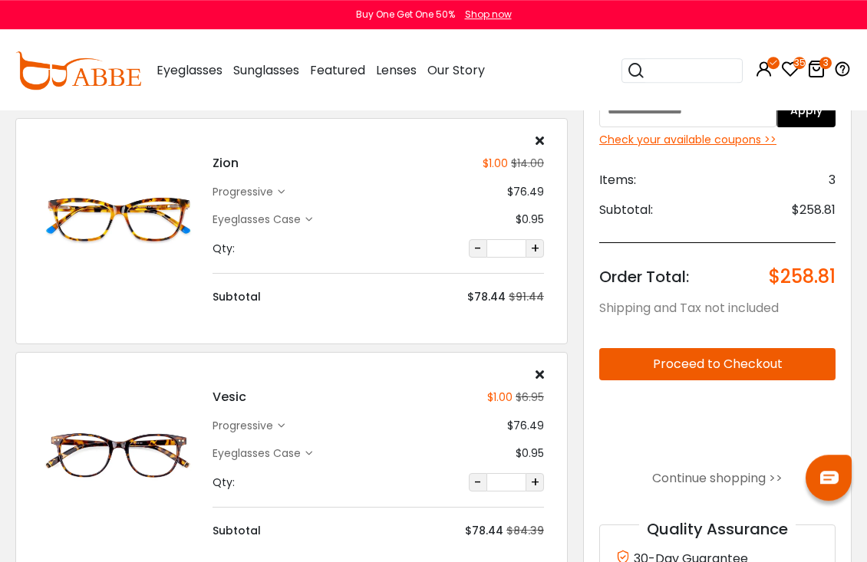
scroll to position [71, 0]
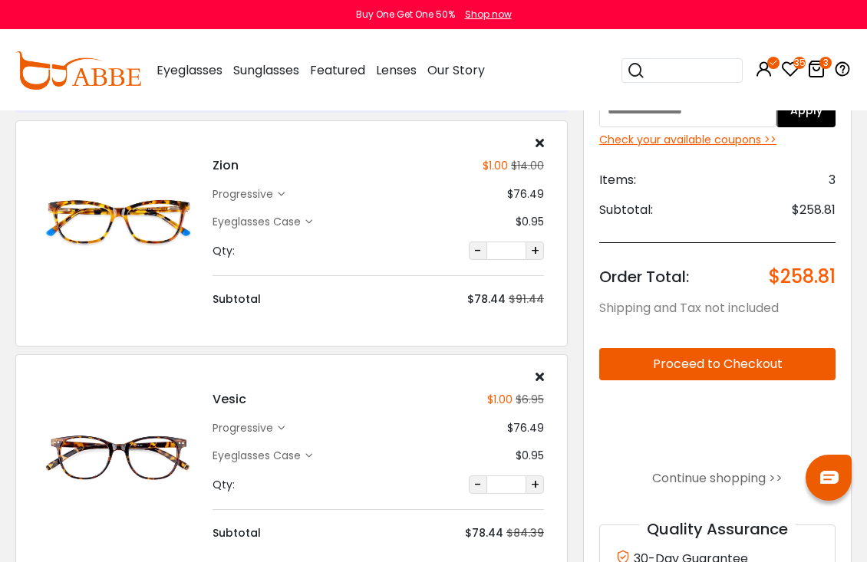
click at [792, 71] on icon at bounding box center [790, 69] width 18 height 18
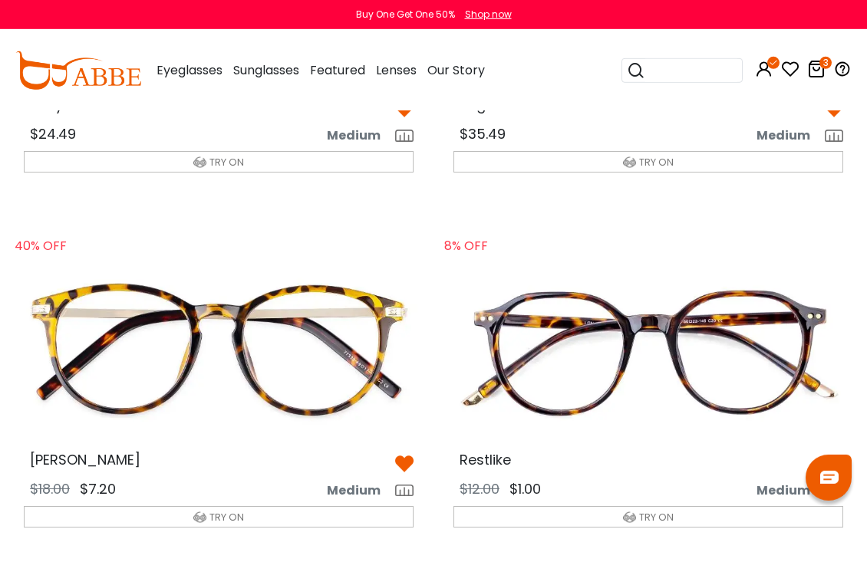
scroll to position [1029, 0]
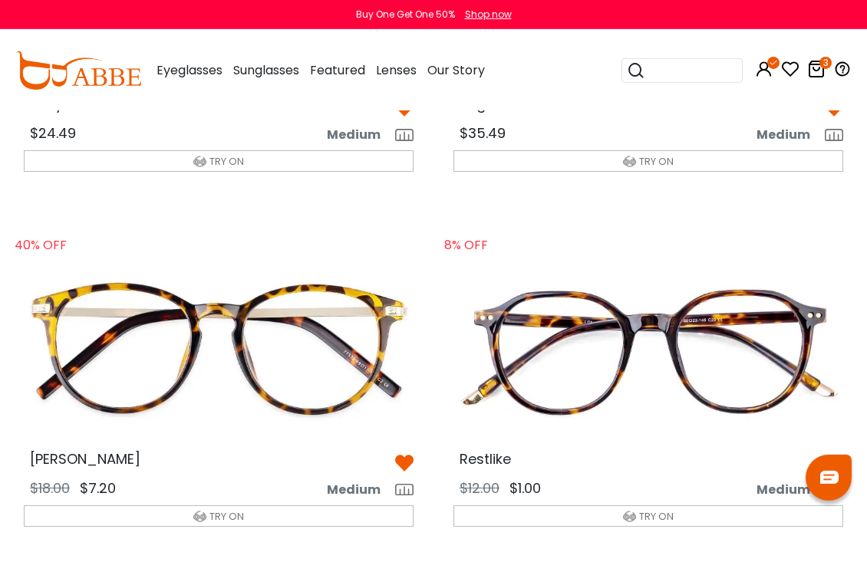
click at [305, 347] on img at bounding box center [219, 349] width 414 height 207
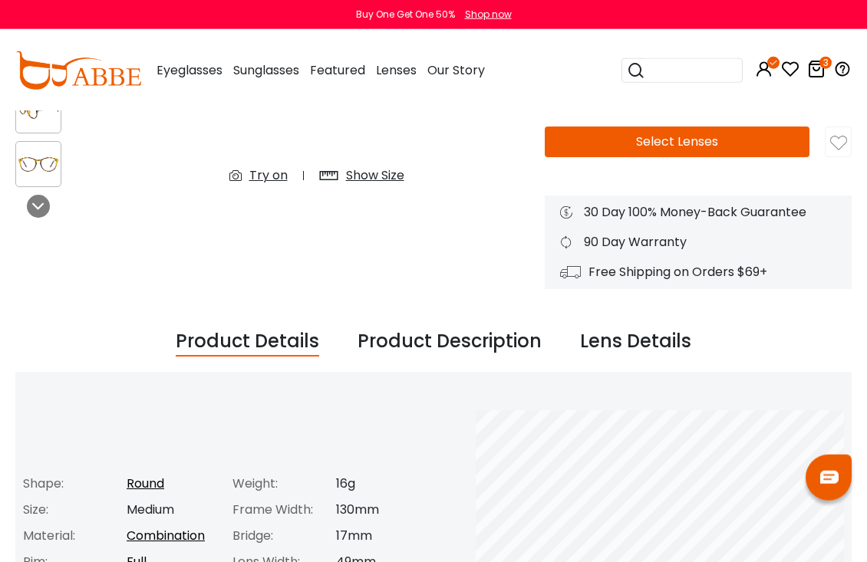
scroll to position [332, 0]
click at [387, 178] on div "Show Size" at bounding box center [375, 175] width 58 height 18
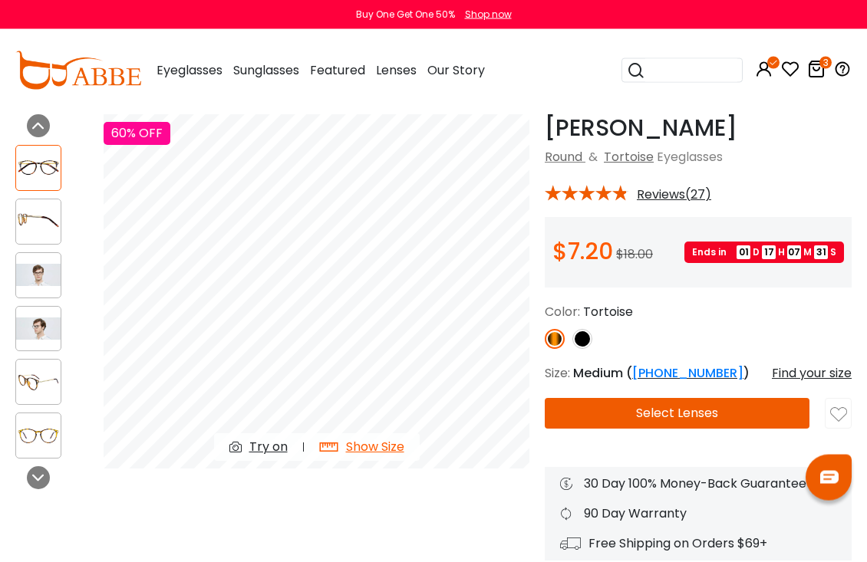
scroll to position [61, 0]
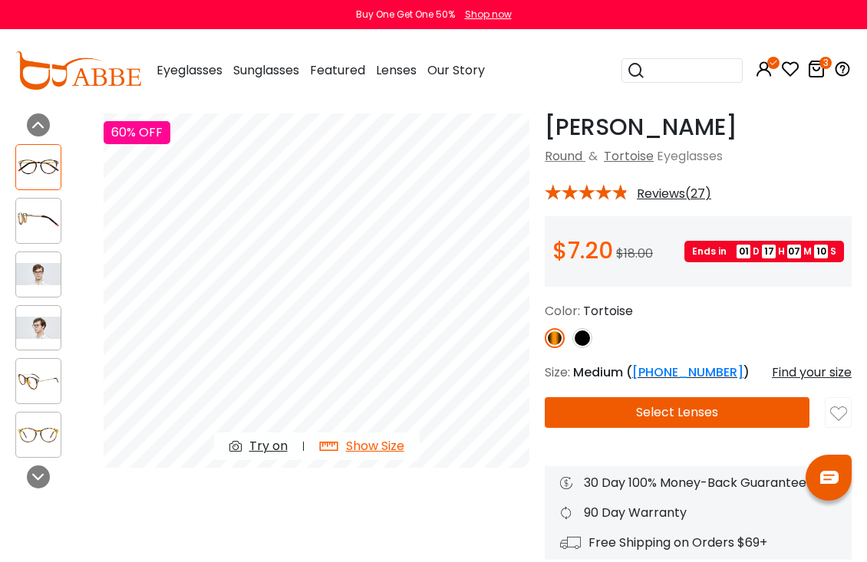
click at [824, 378] on div "Find your size" at bounding box center [812, 373] width 80 height 18
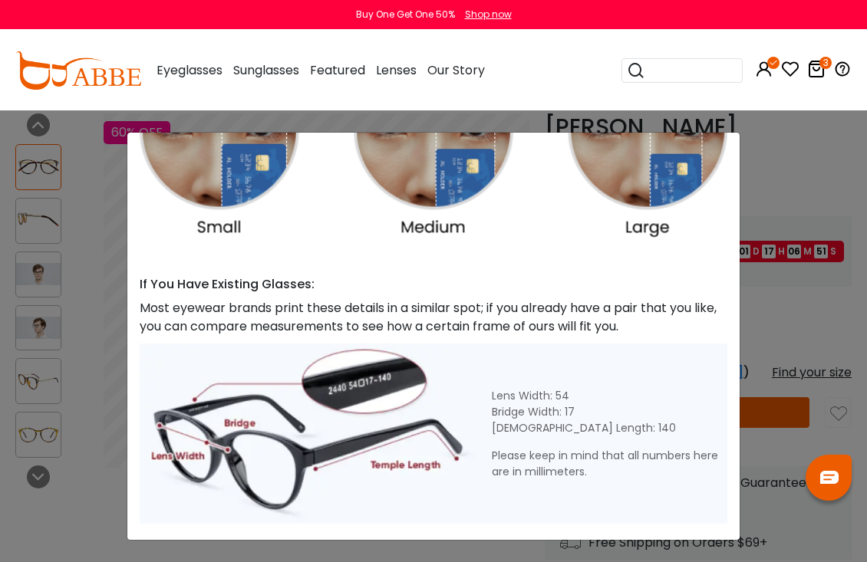
scroll to position [476, 0]
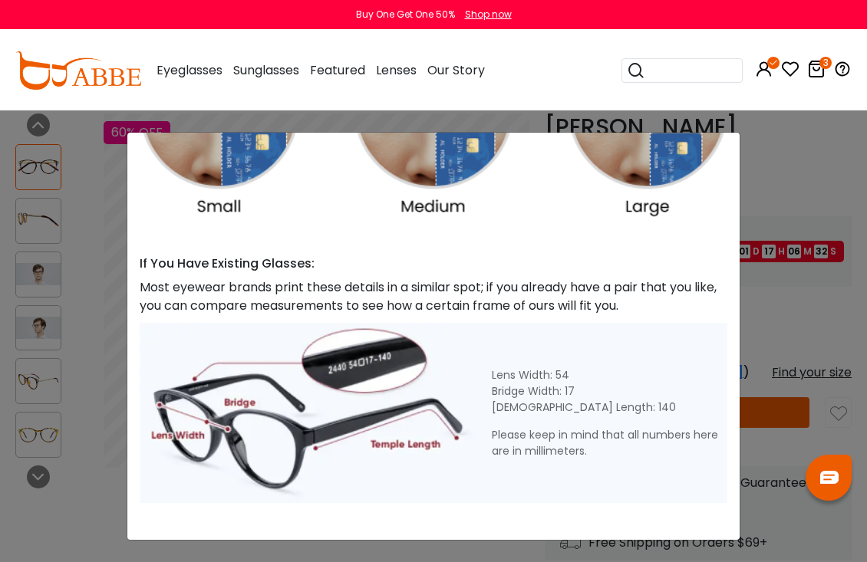
click at [813, 175] on div "Size Guide × A Skill For Finding Suitable Glasses Size: Use a Credit Card Place…" at bounding box center [433, 281] width 867 height 562
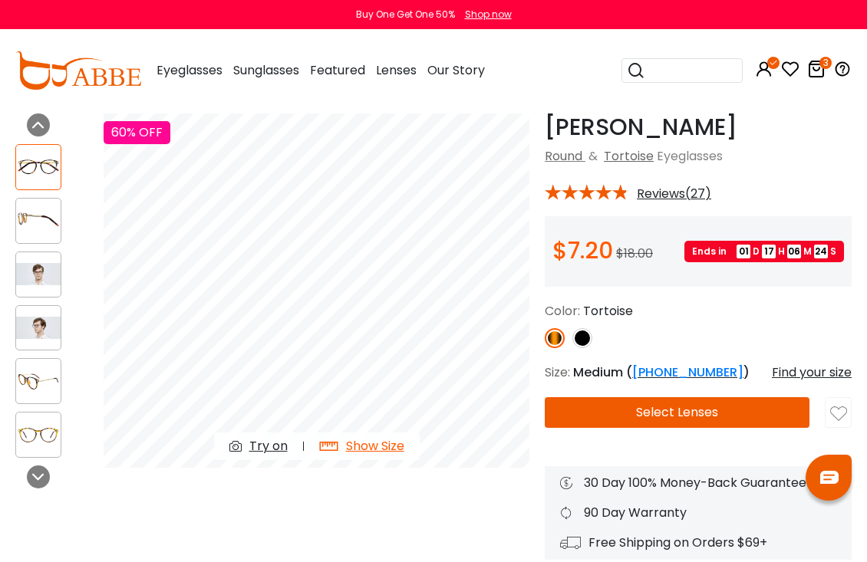
click at [788, 80] on link "0" at bounding box center [790, 72] width 18 height 18
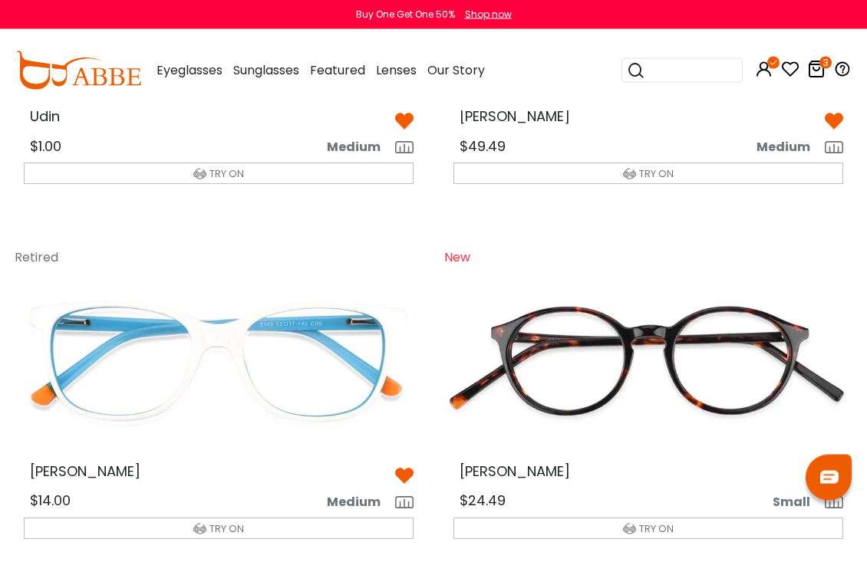
scroll to position [2794, 0]
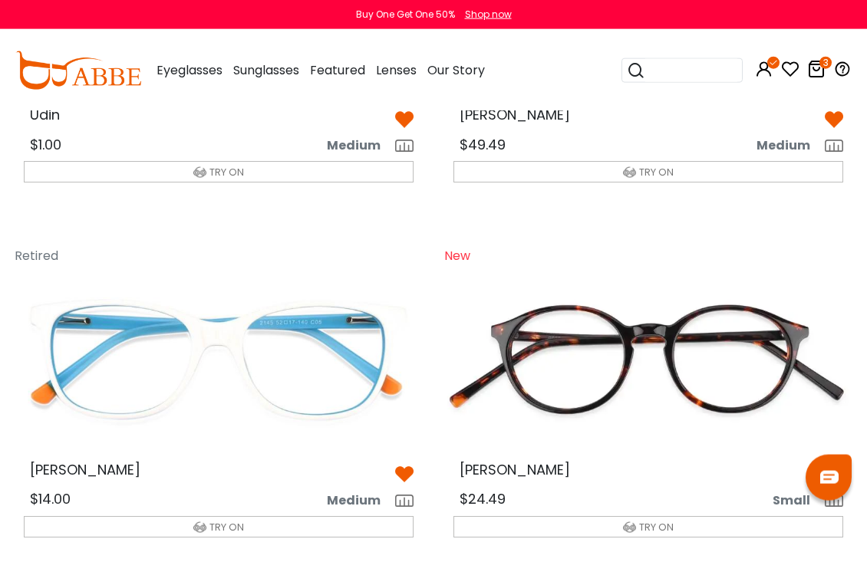
click at [786, 342] on img at bounding box center [648, 359] width 414 height 207
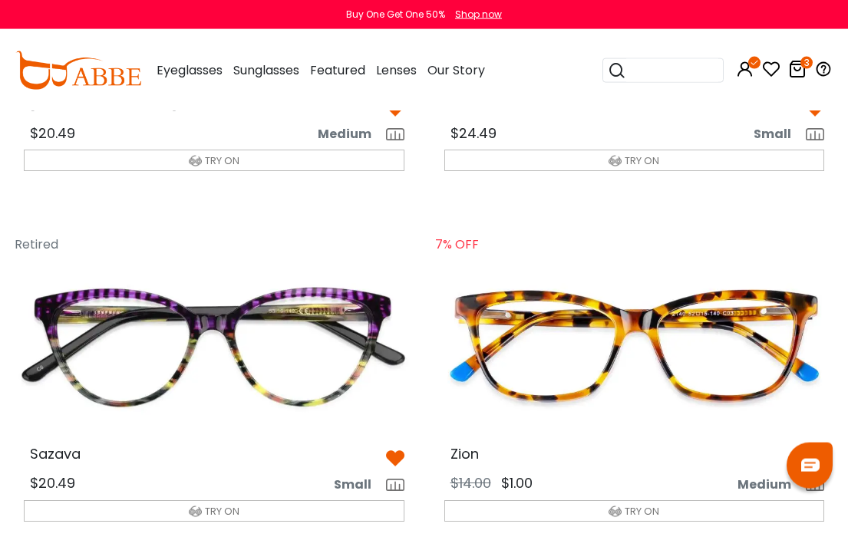
scroll to position [3819, 0]
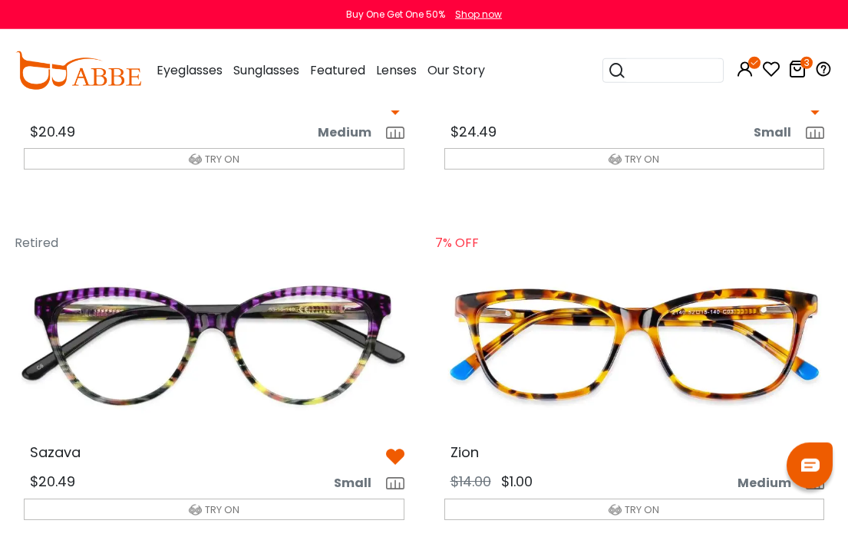
click at [589, 338] on img at bounding box center [634, 344] width 405 height 203
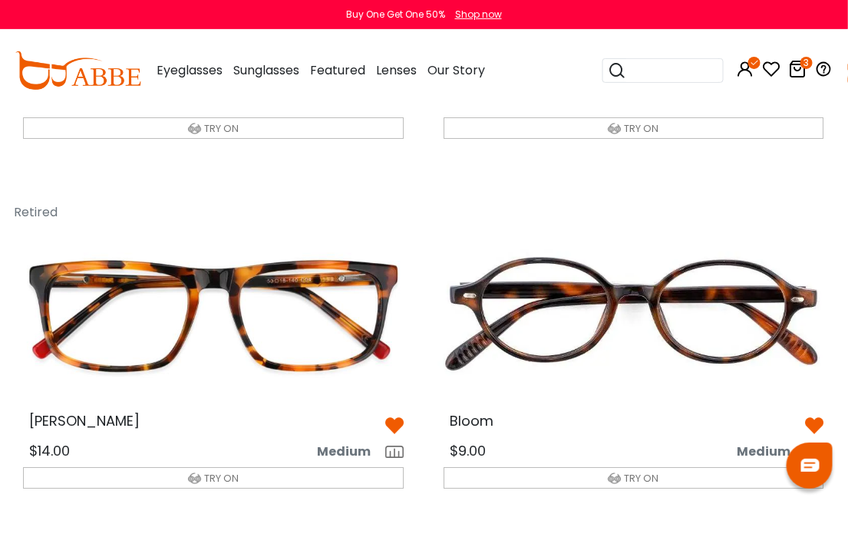
scroll to position [5253, 0]
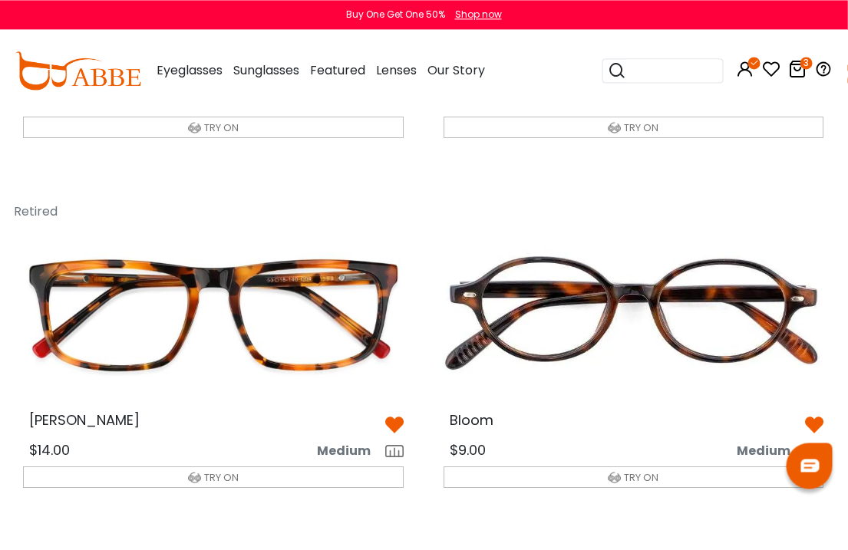
click at [739, 301] on img at bounding box center [634, 313] width 405 height 203
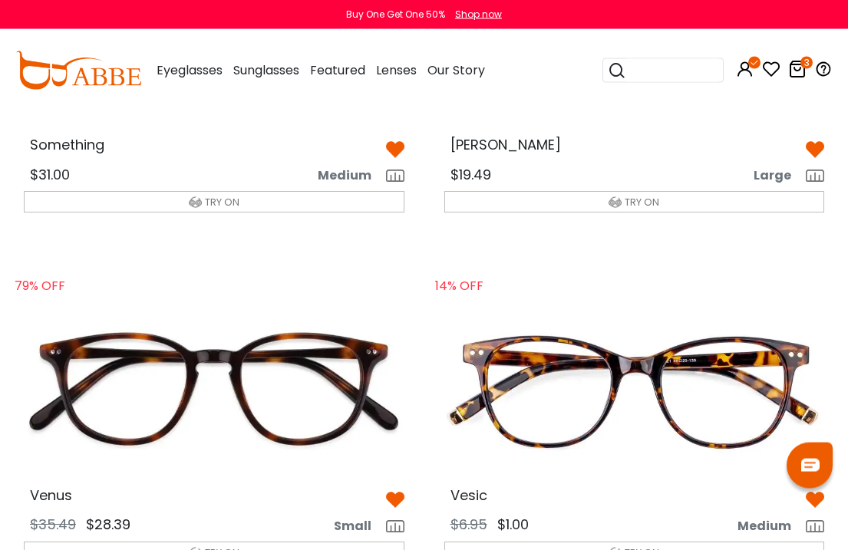
scroll to position [4478, 0]
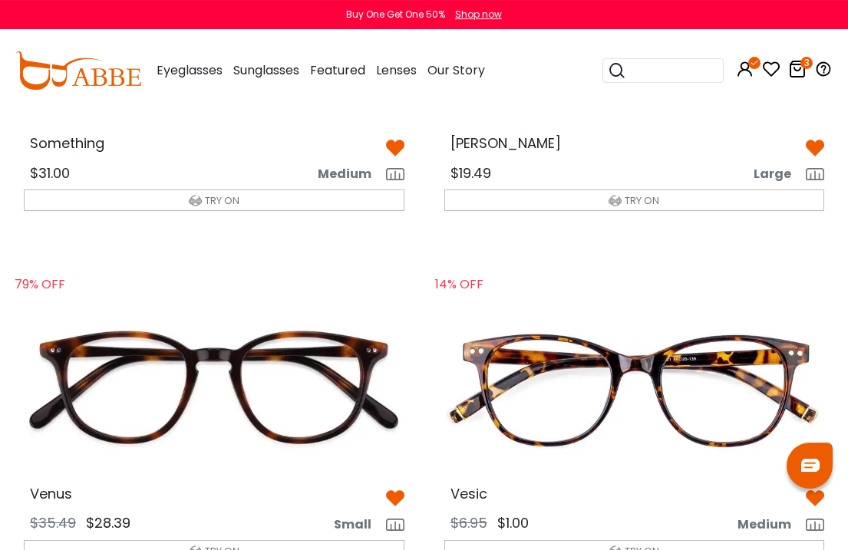
click at [567, 359] on img at bounding box center [634, 386] width 405 height 203
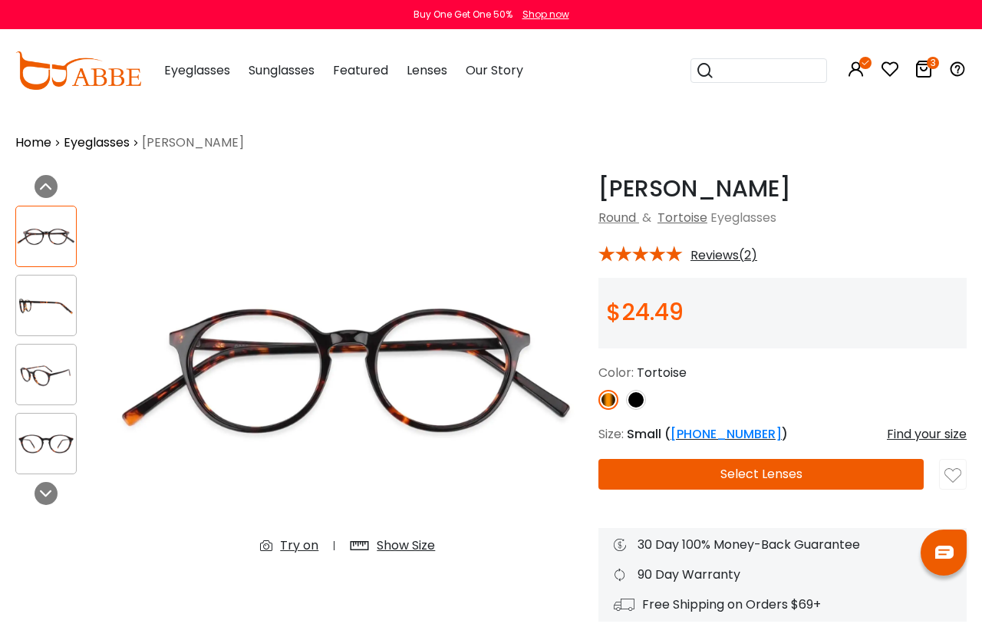
click at [612, 407] on img at bounding box center [608, 400] width 20 height 20
click at [644, 391] on link at bounding box center [636, 400] width 20 height 20
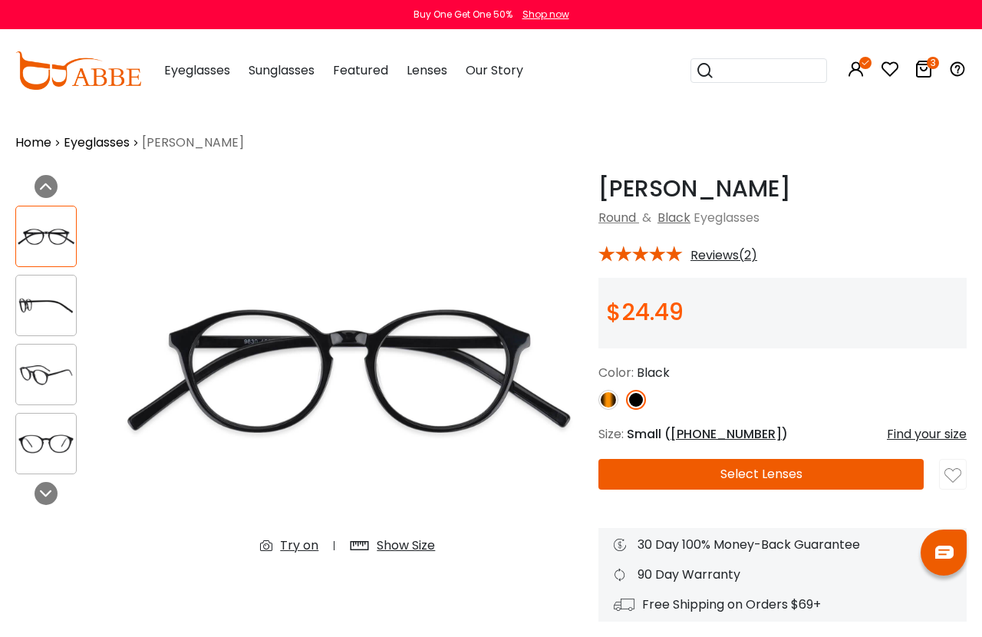
click at [615, 402] on img at bounding box center [608, 400] width 20 height 20
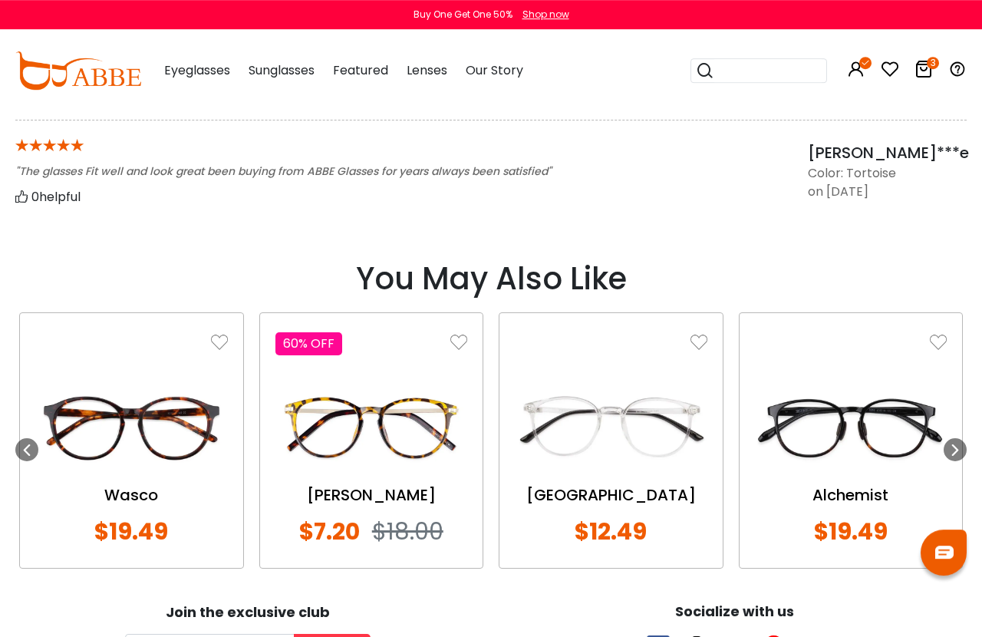
scroll to position [1303, 0]
click at [942, 439] on img at bounding box center [851, 427] width 193 height 96
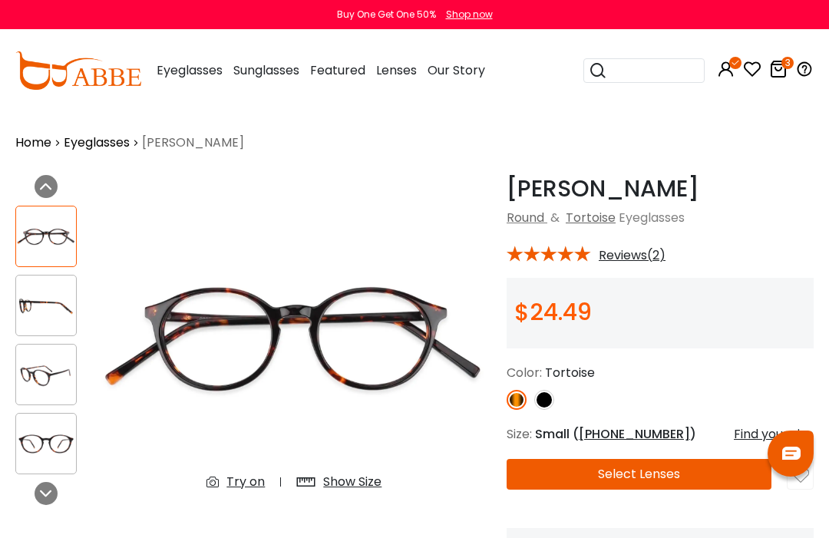
scroll to position [1465, 2]
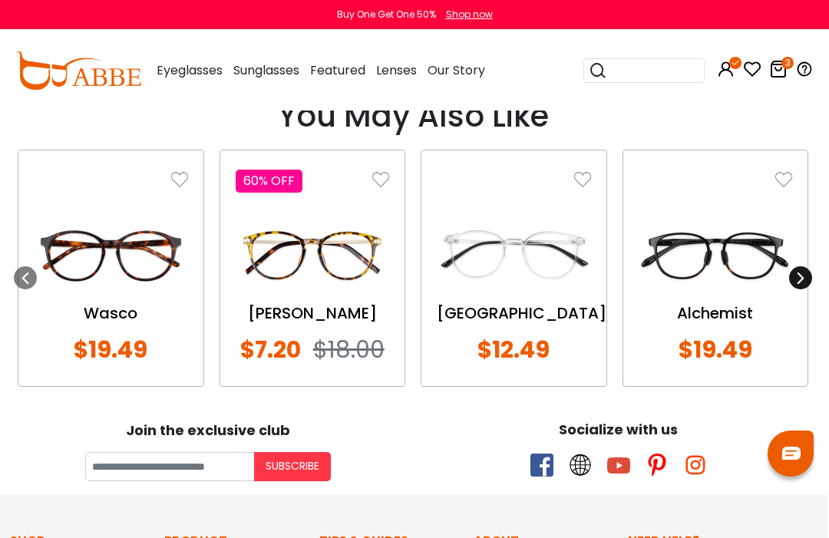
click at [798, 282] on icon at bounding box center [800, 278] width 12 height 12
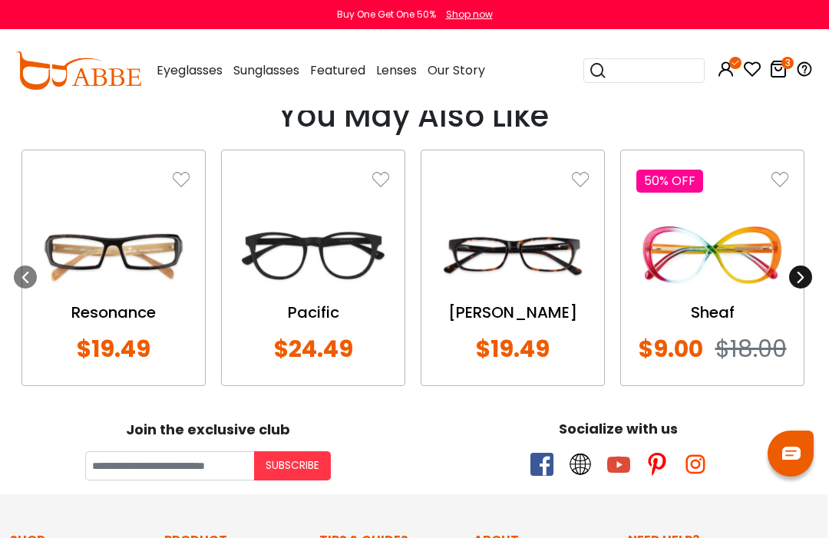
click at [804, 279] on icon at bounding box center [800, 277] width 12 height 12
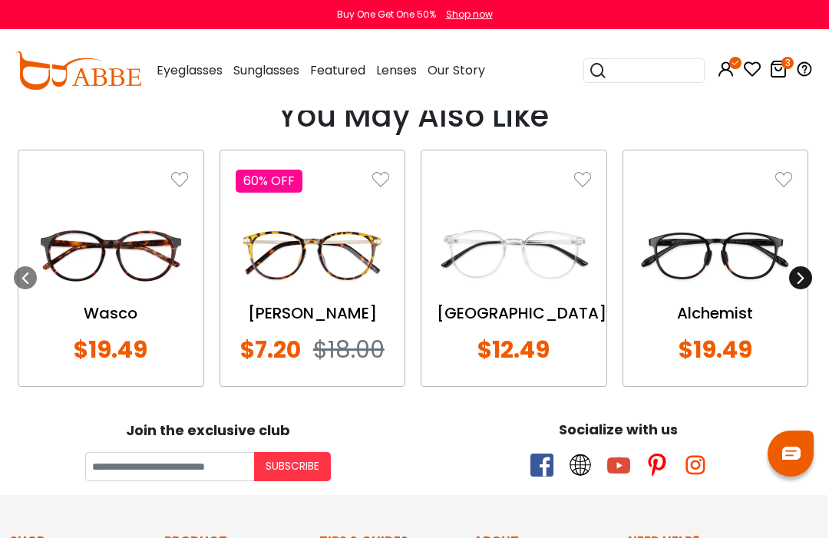
click at [803, 279] on icon at bounding box center [800, 278] width 12 height 12
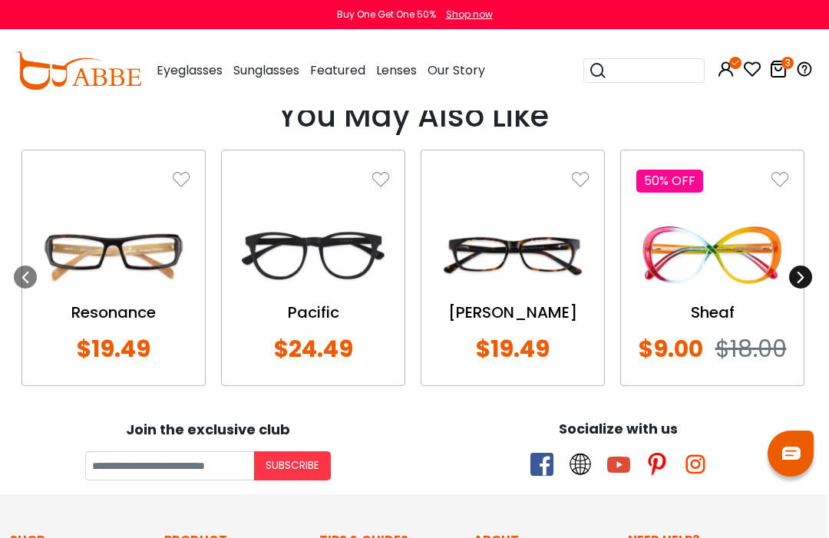
click at [798, 277] on icon at bounding box center [800, 277] width 12 height 12
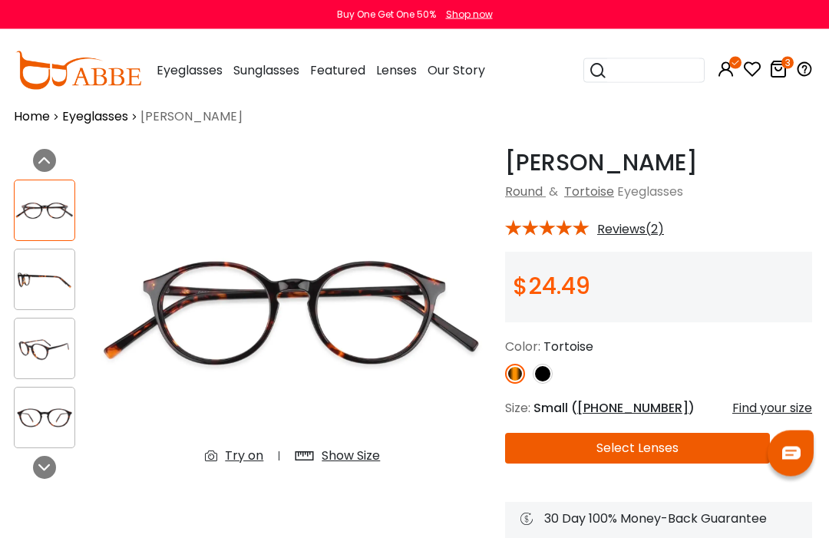
scroll to position [0, 2]
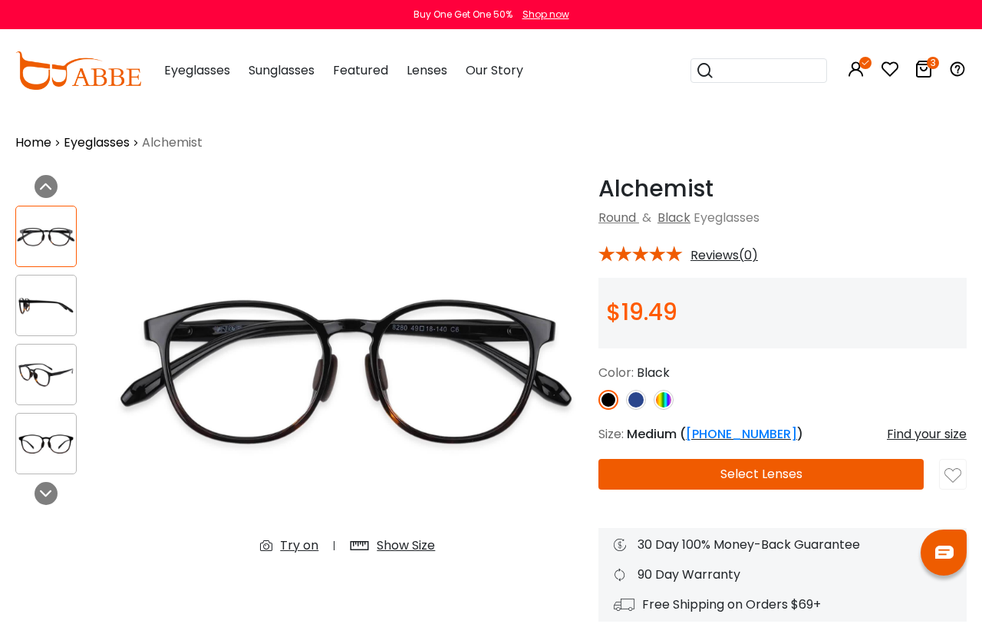
click at [644, 400] on img at bounding box center [636, 400] width 20 height 20
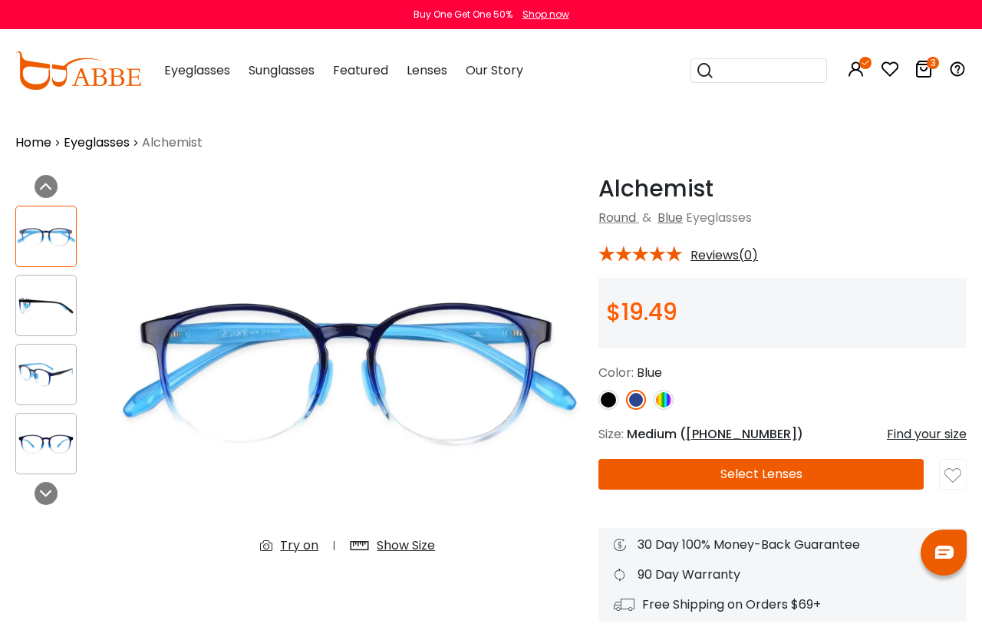
click at [670, 404] on img at bounding box center [664, 400] width 20 height 20
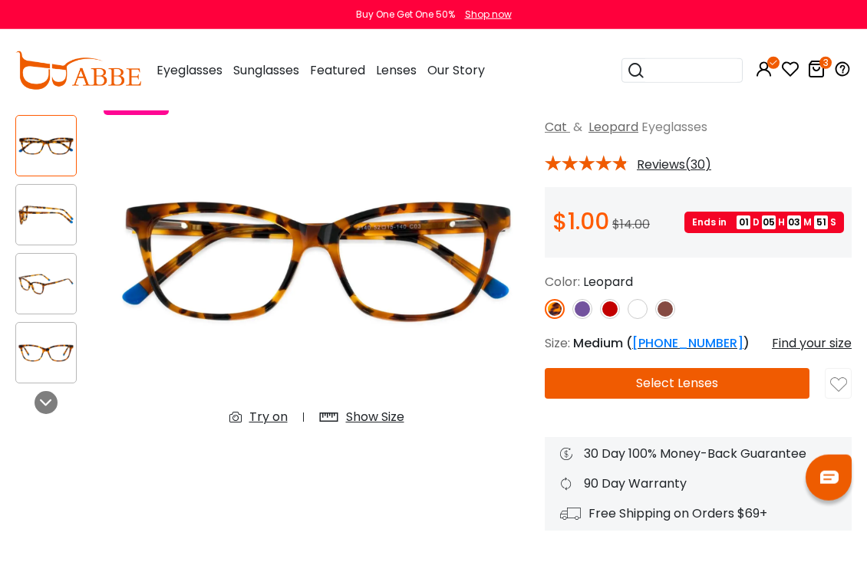
scroll to position [91, 0]
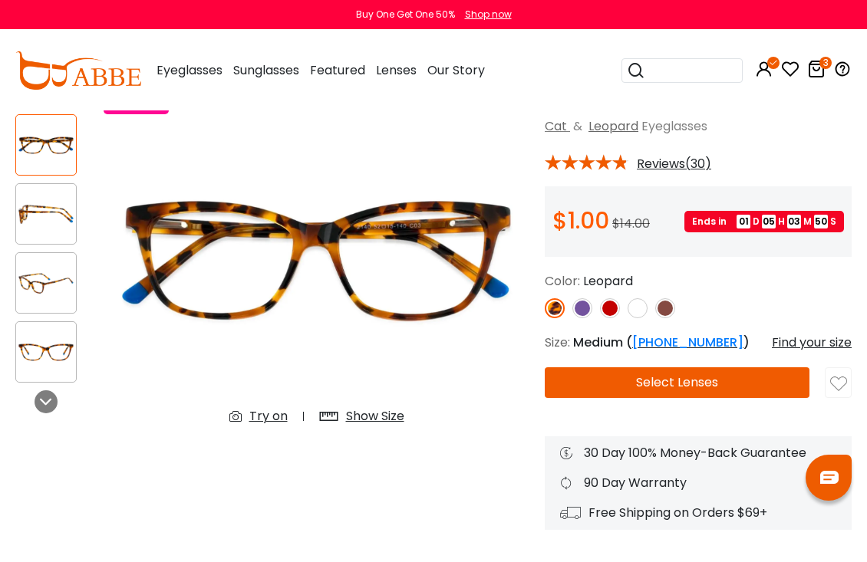
click at [582, 315] on img at bounding box center [582, 308] width 20 height 20
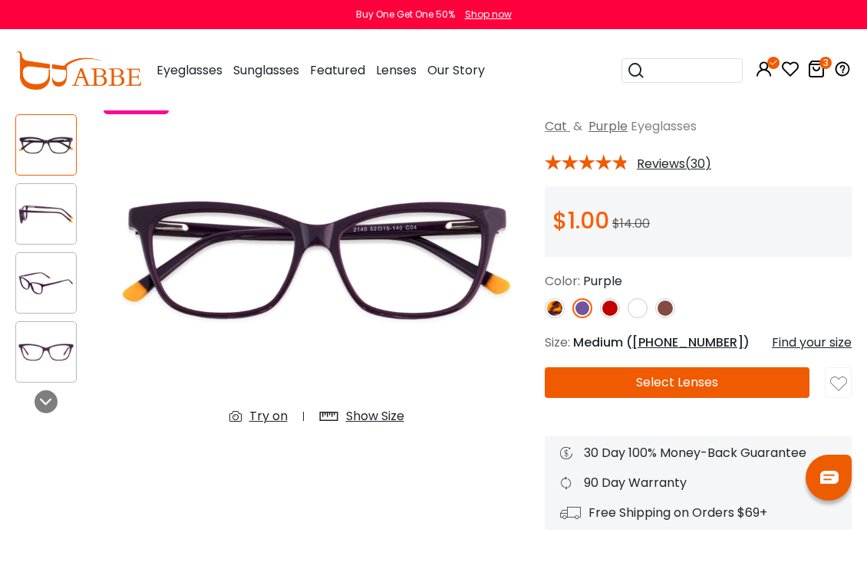
click at [605, 307] on img at bounding box center [610, 308] width 20 height 20
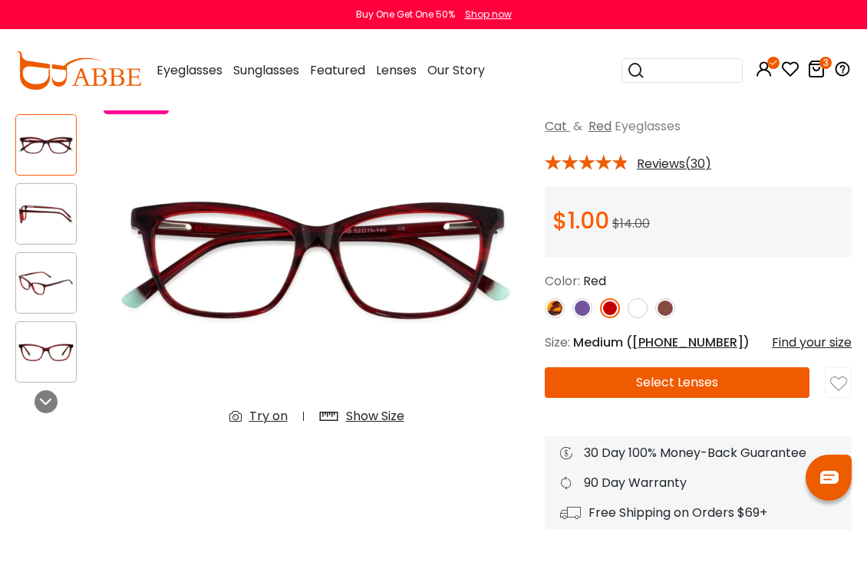
click at [668, 306] on img at bounding box center [665, 308] width 20 height 20
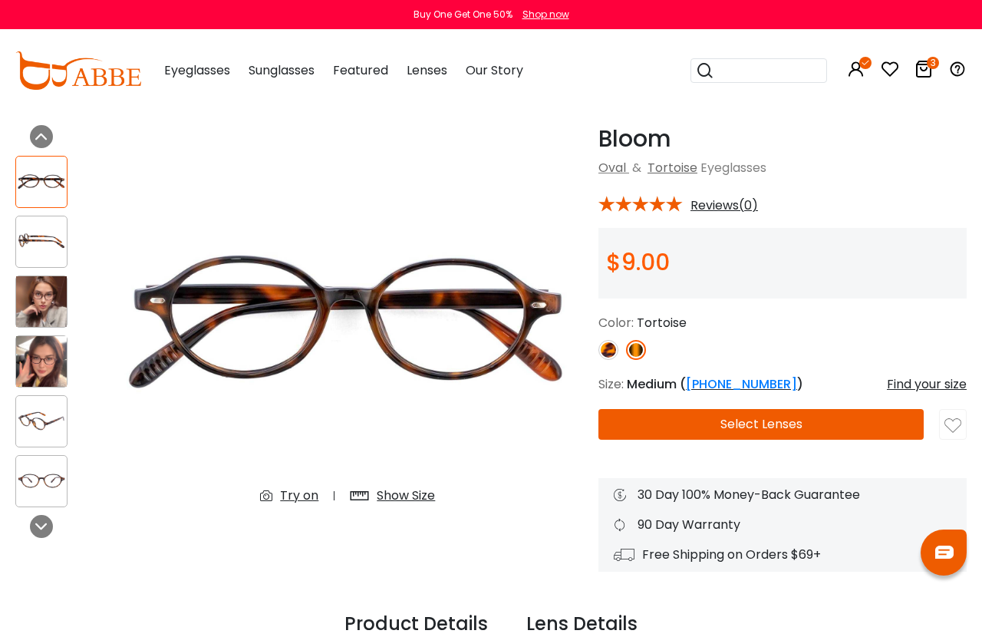
scroll to position [50, 0]
click at [615, 347] on img at bounding box center [608, 350] width 20 height 20
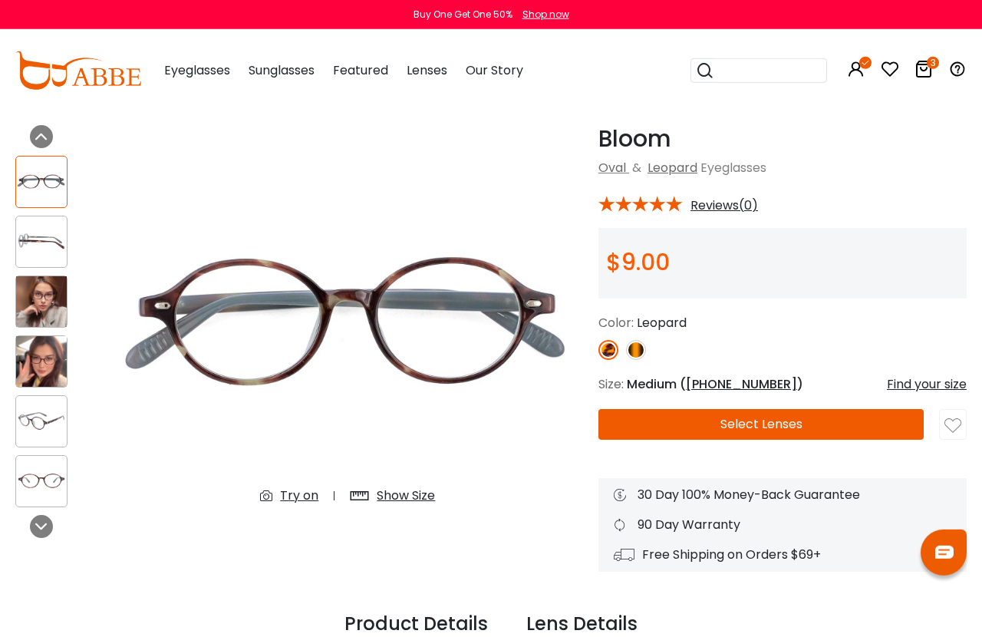
click at [643, 343] on img at bounding box center [636, 350] width 20 height 20
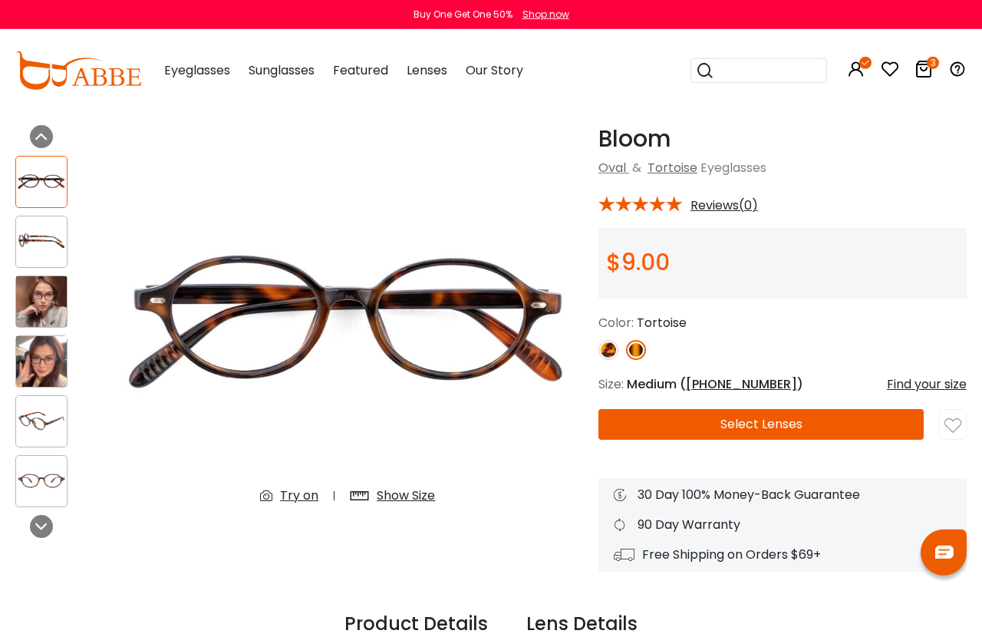
click at [52, 295] on img at bounding box center [41, 301] width 51 height 51
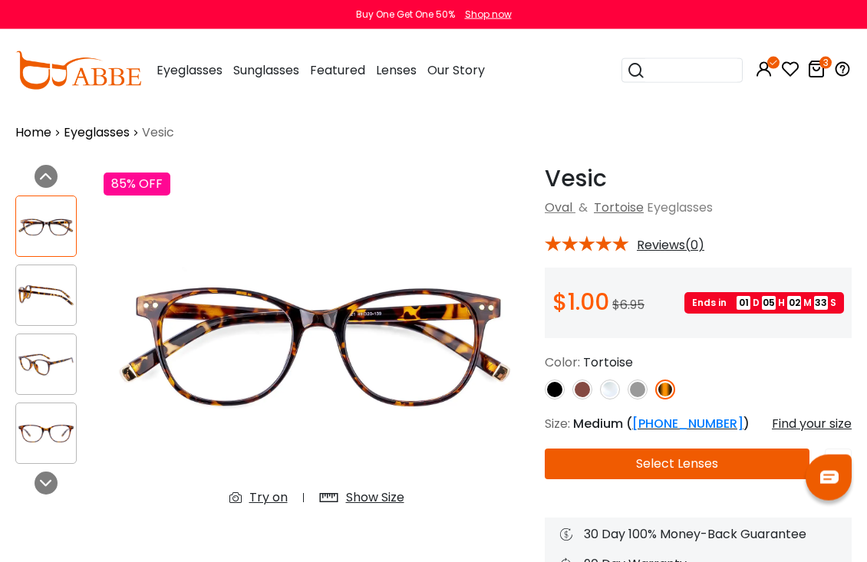
scroll to position [10, 0]
click at [823, 72] on icon at bounding box center [816, 69] width 18 height 18
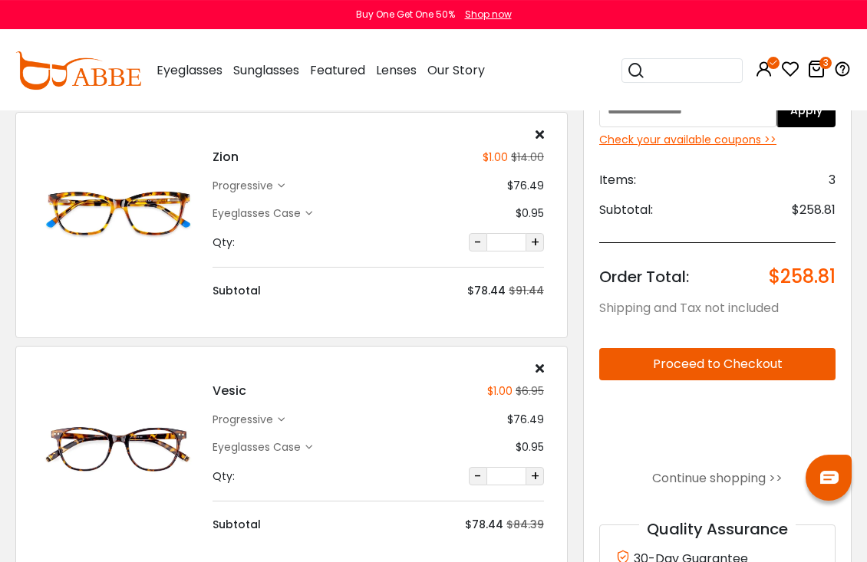
scroll to position [99, 0]
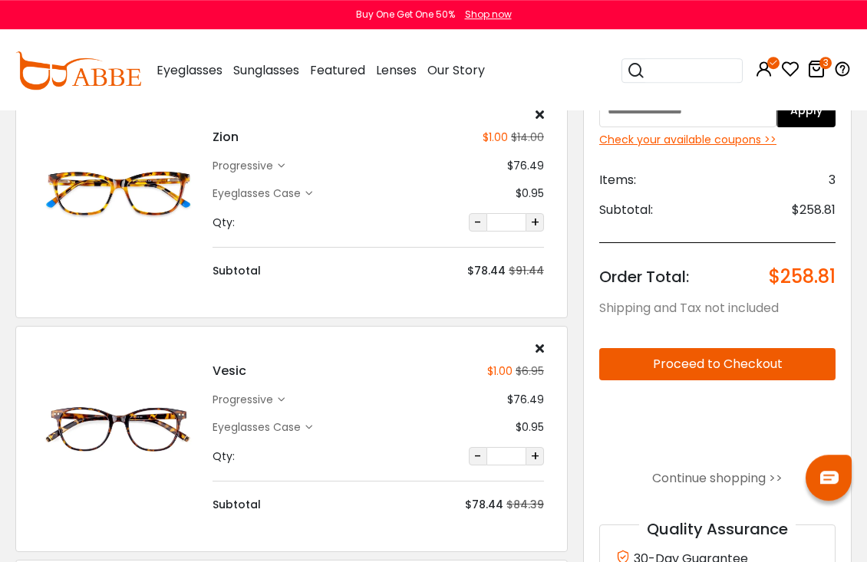
click at [542, 115] on icon at bounding box center [540, 114] width 8 height 12
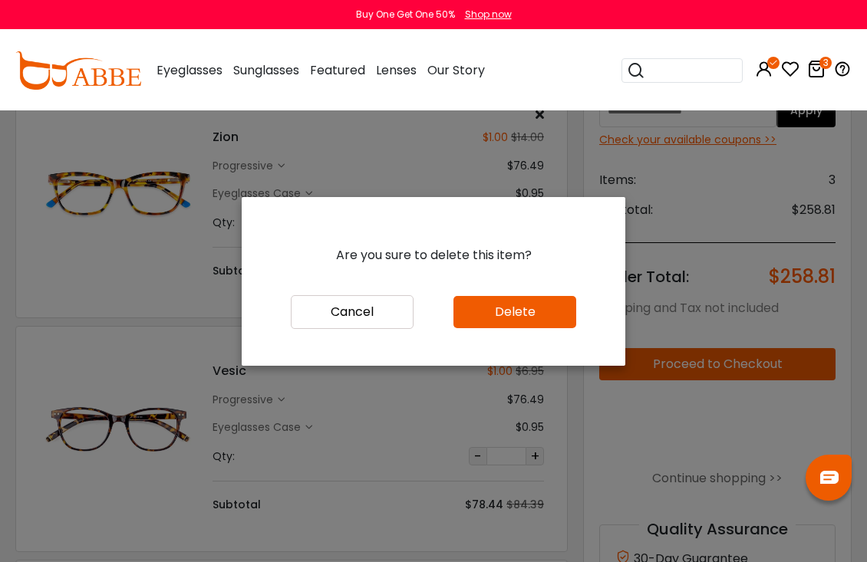
click at [536, 328] on button "Delete" at bounding box center [514, 312] width 123 height 32
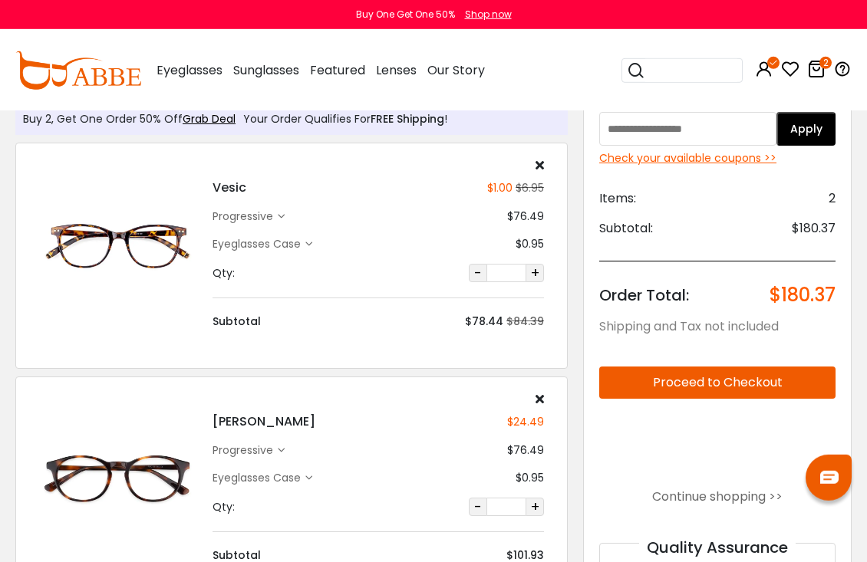
scroll to position [52, 0]
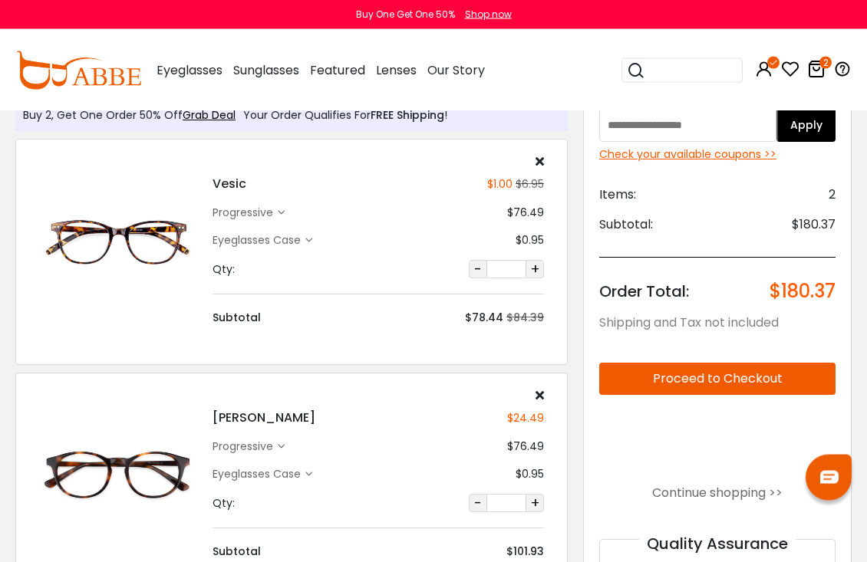
click at [733, 162] on div "Check your available coupons >>" at bounding box center [717, 155] width 236 height 16
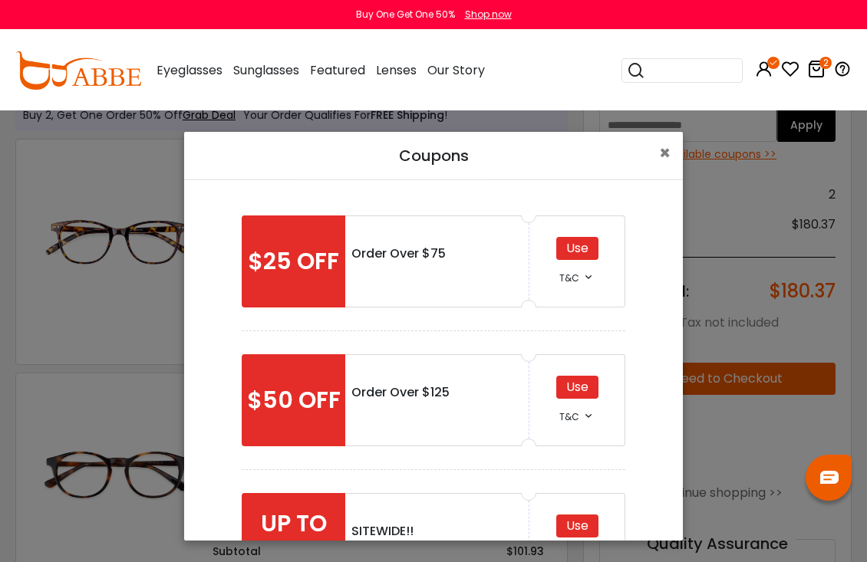
click at [582, 523] on div "Use" at bounding box center [577, 526] width 42 height 23
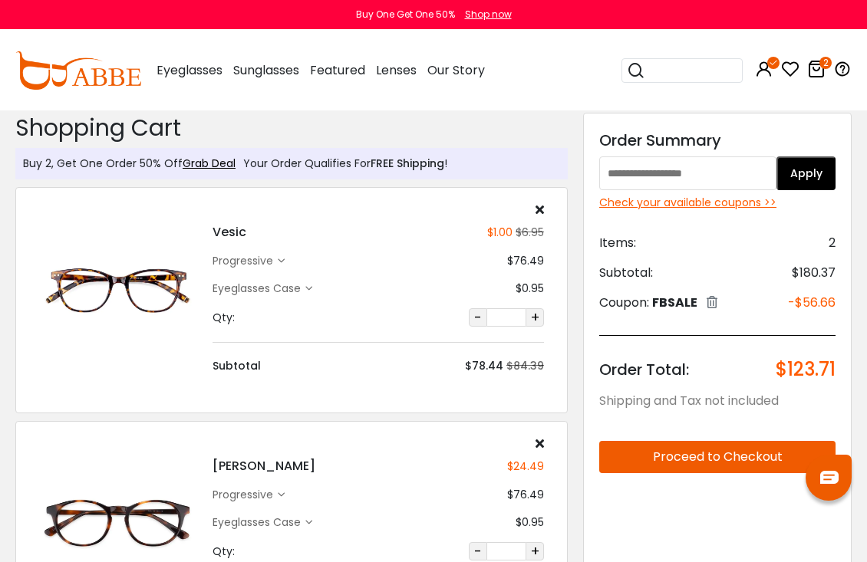
click at [791, 73] on icon at bounding box center [790, 69] width 18 height 18
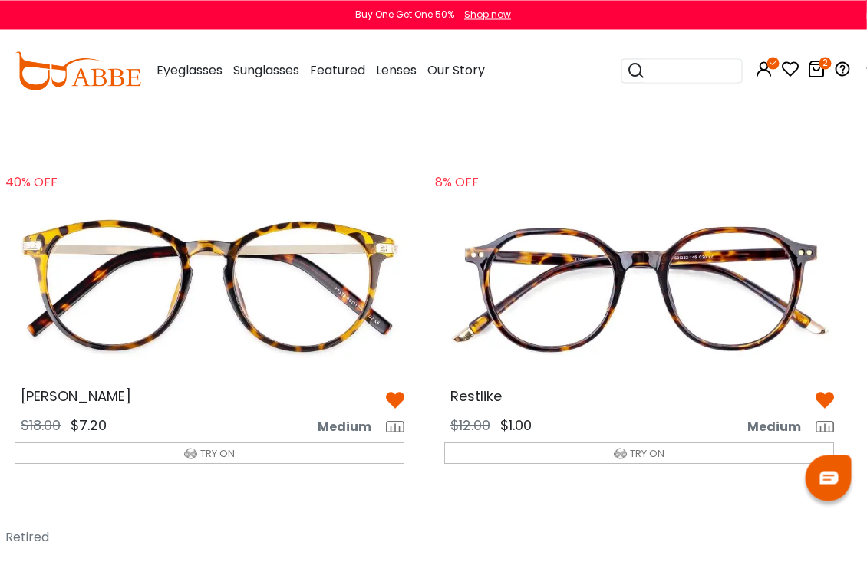
scroll to position [1092, 9]
click at [308, 286] on img at bounding box center [209, 286] width 414 height 207
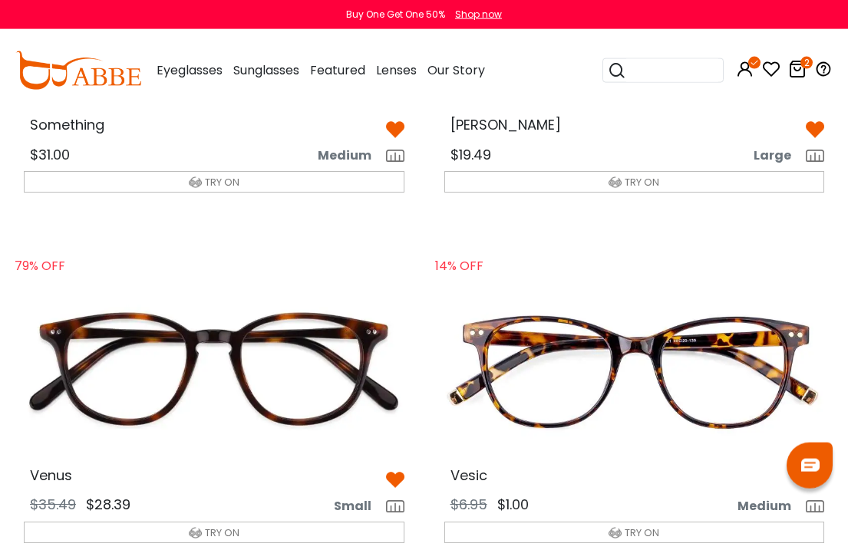
scroll to position [4498, 0]
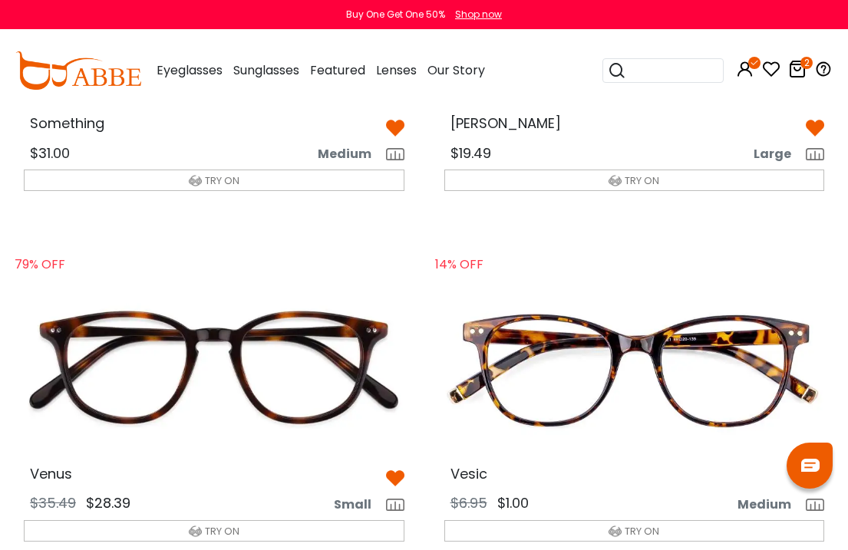
click at [298, 352] on img at bounding box center [214, 366] width 405 height 203
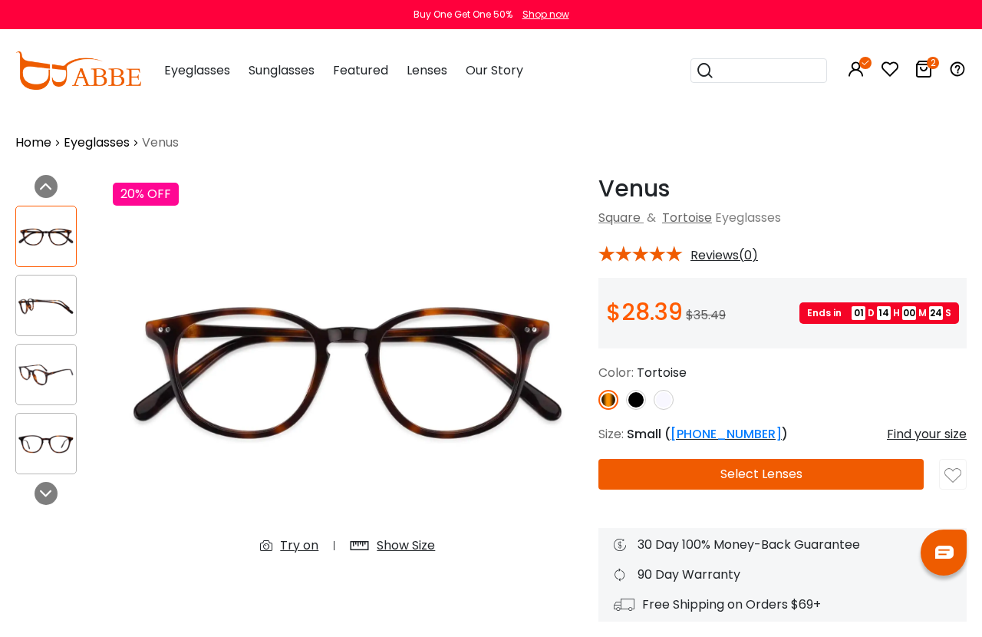
click at [635, 405] on img at bounding box center [636, 400] width 20 height 20
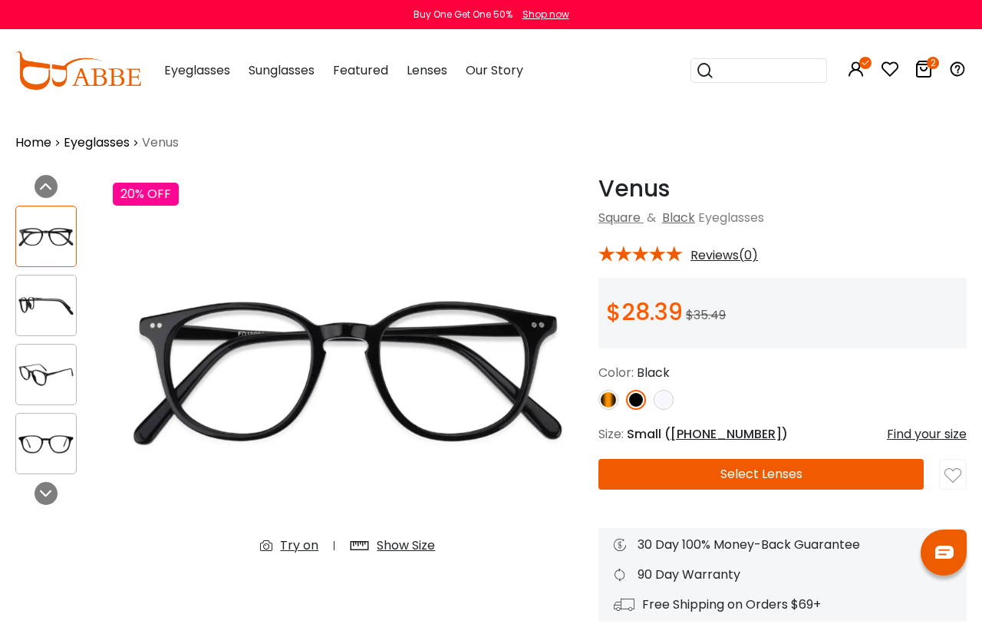
click at [672, 394] on link at bounding box center [664, 400] width 20 height 20
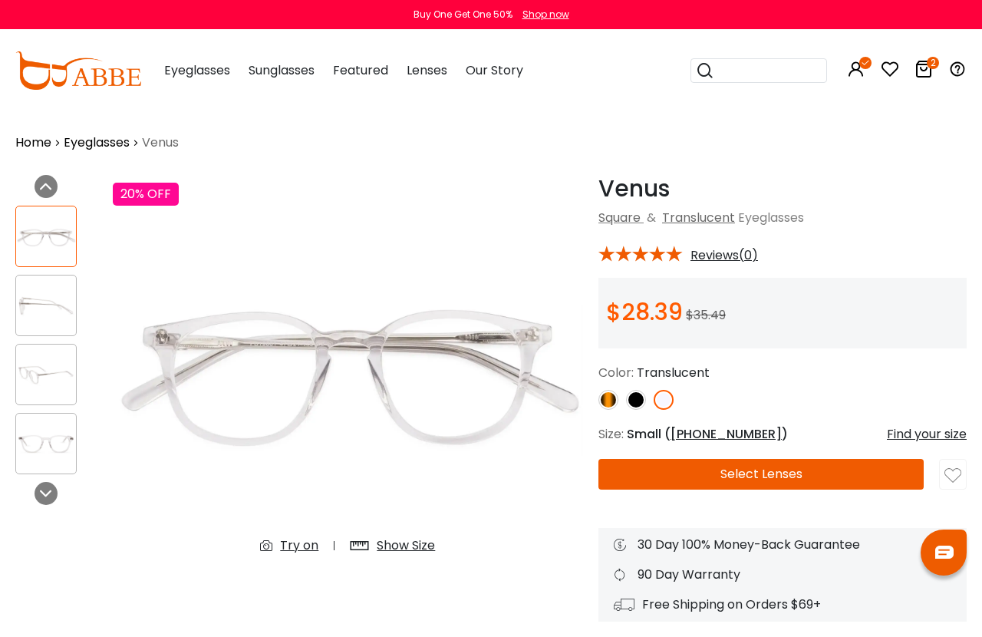
click at [612, 404] on img at bounding box center [608, 400] width 20 height 20
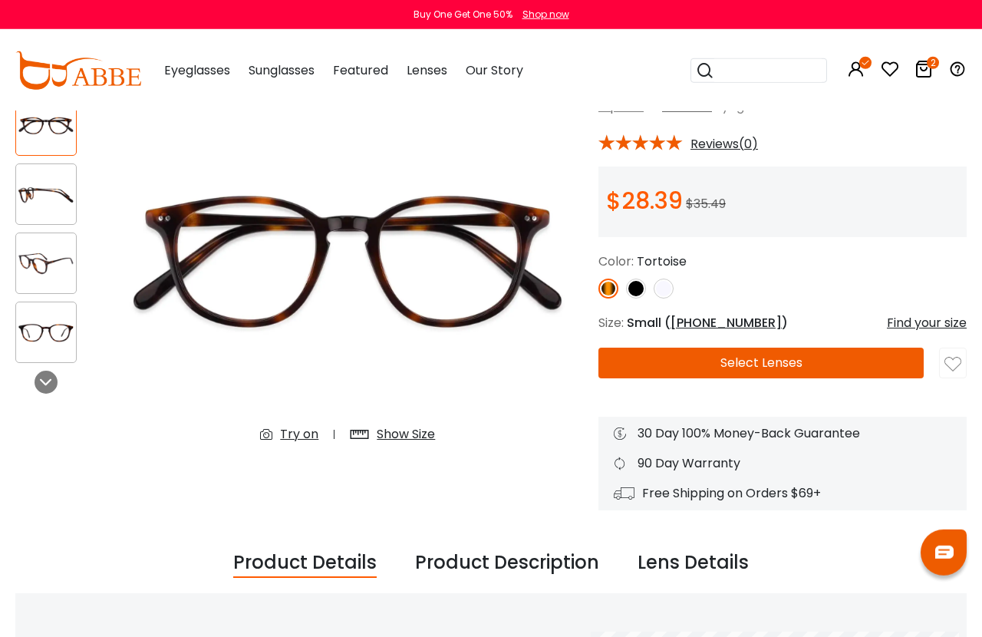
scroll to position [110, 0]
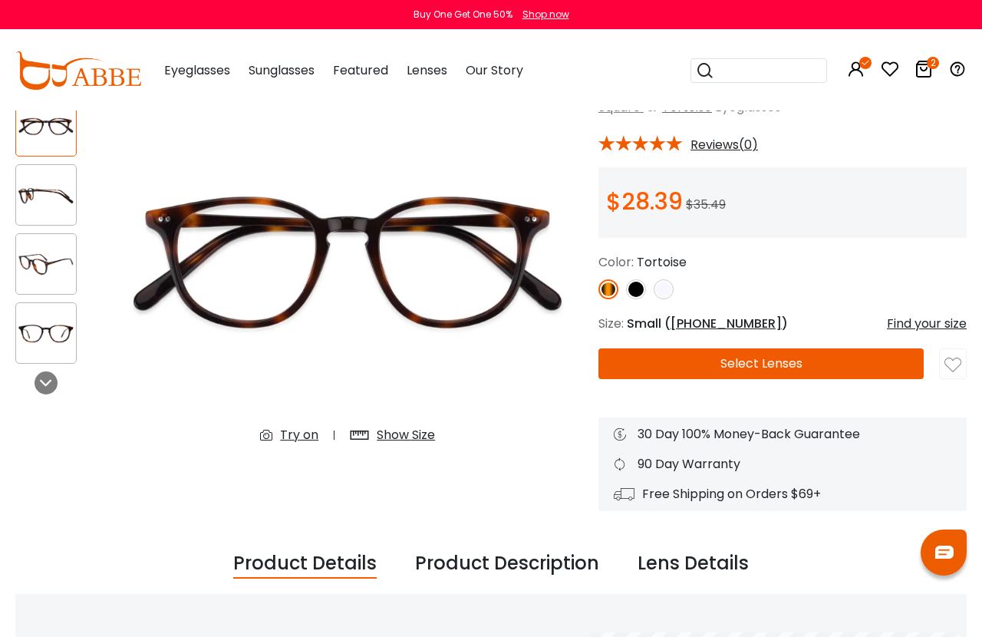
click at [788, 364] on button "Select Lenses" at bounding box center [760, 363] width 325 height 31
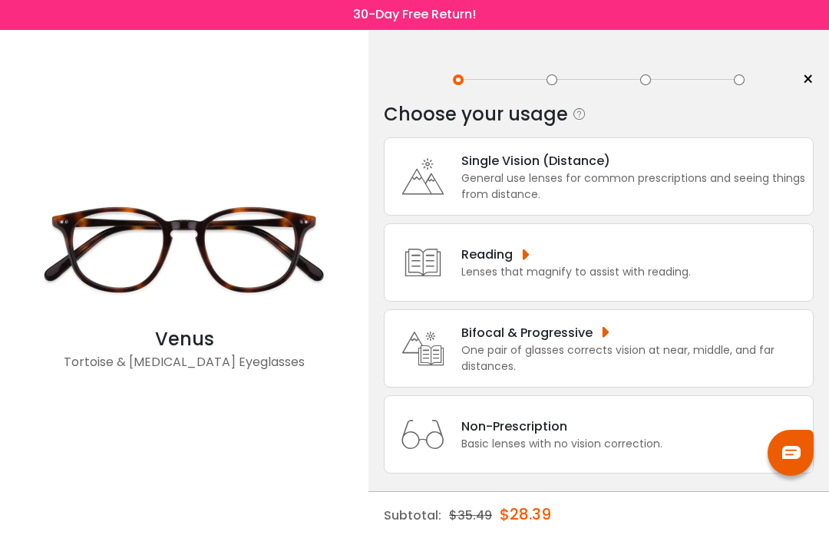
click at [604, 356] on div "One pair of glasses corrects vision at near, middle, and far distances." at bounding box center [633, 359] width 344 height 32
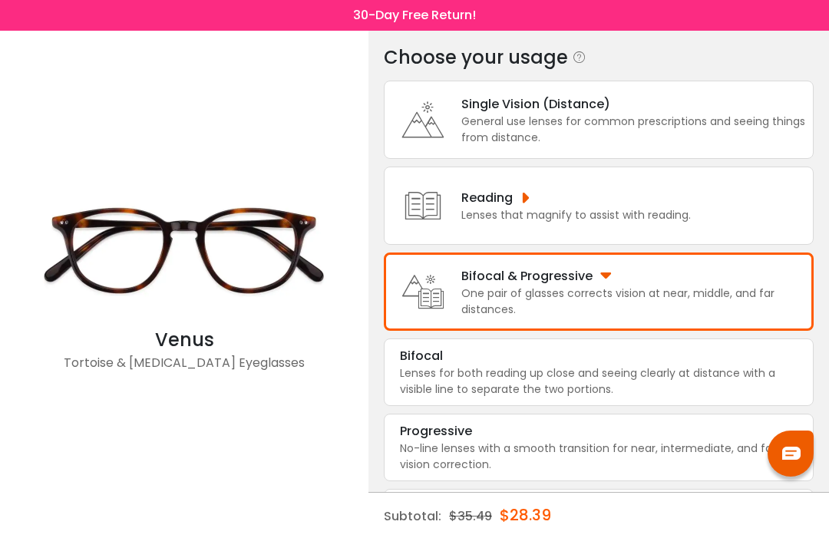
scroll to position [73, 0]
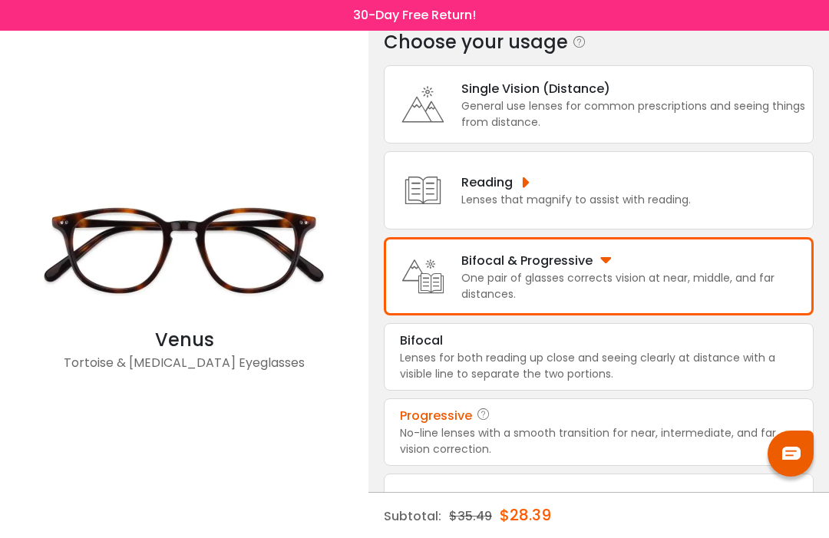
click at [620, 457] on div "No-line lenses with a smooth transition for near, intermediate, and far vision …" at bounding box center [598, 441] width 397 height 32
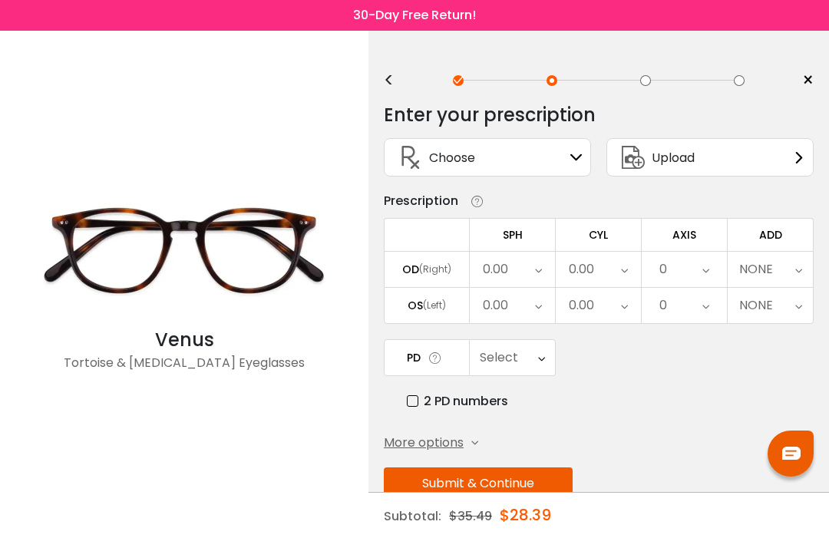
scroll to position [0, 0]
click at [750, 162] on div "Upload" at bounding box center [709, 157] width 207 height 38
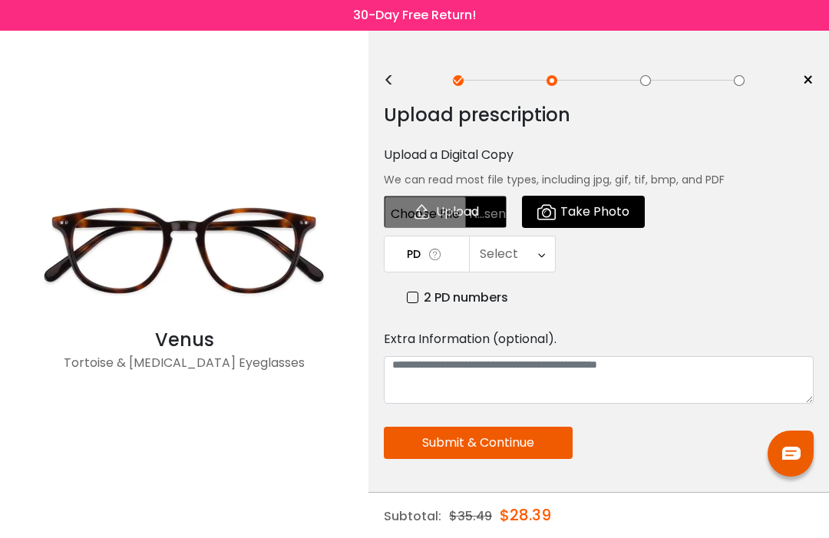
click at [474, 209] on input "file" at bounding box center [445, 212] width 123 height 32
type input "**********"
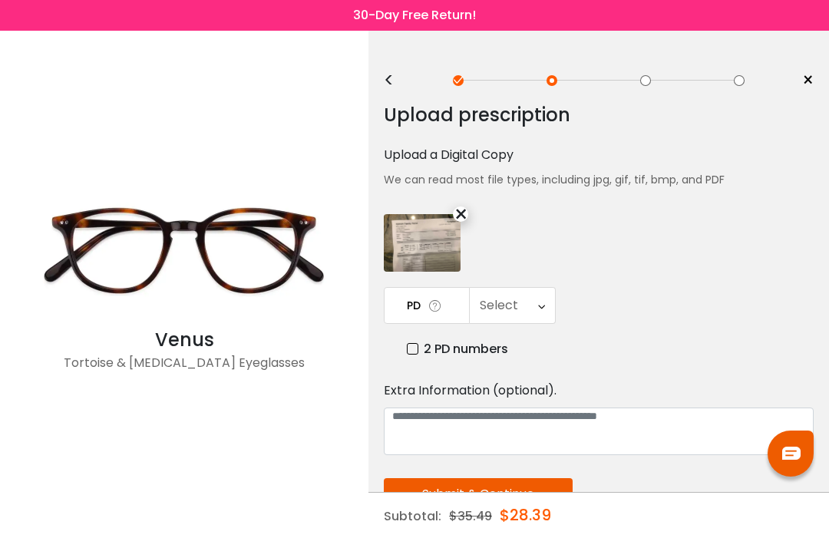
click at [540, 312] on icon at bounding box center [541, 305] width 7 height 35
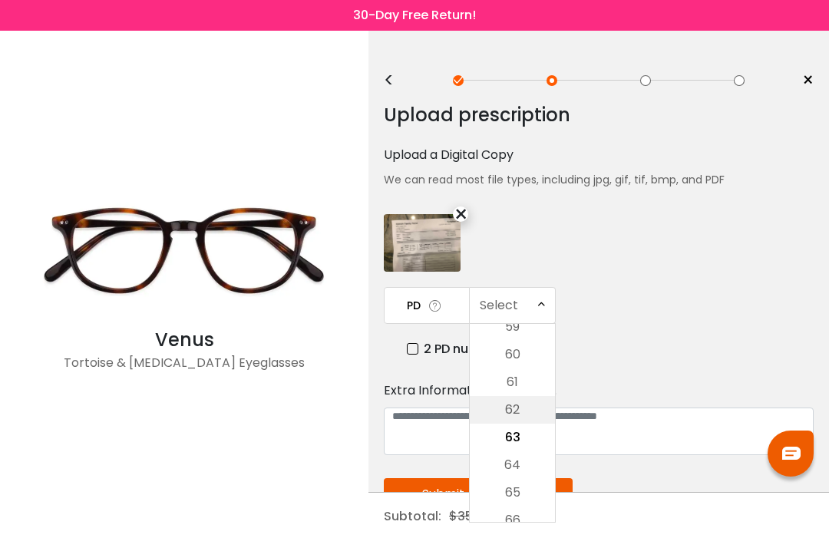
click at [519, 417] on li "62" at bounding box center [512, 410] width 85 height 28
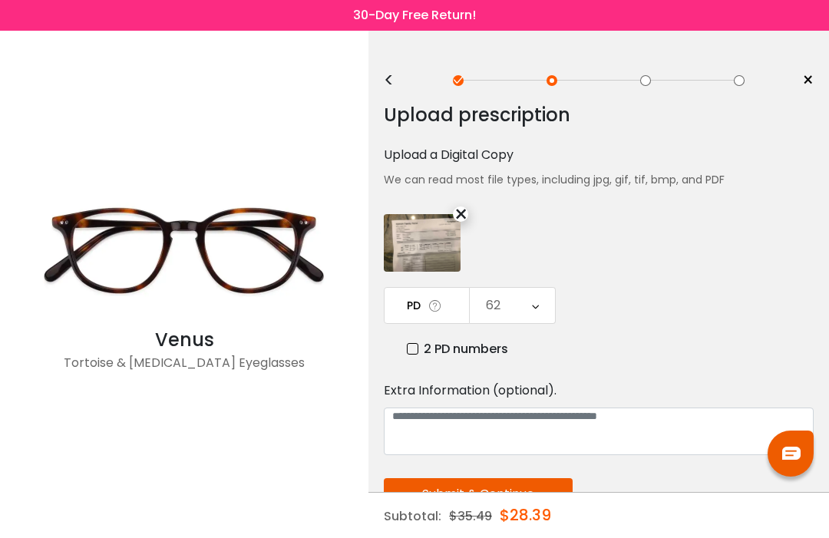
click at [536, 499] on button "Submit & Continue" at bounding box center [478, 494] width 189 height 32
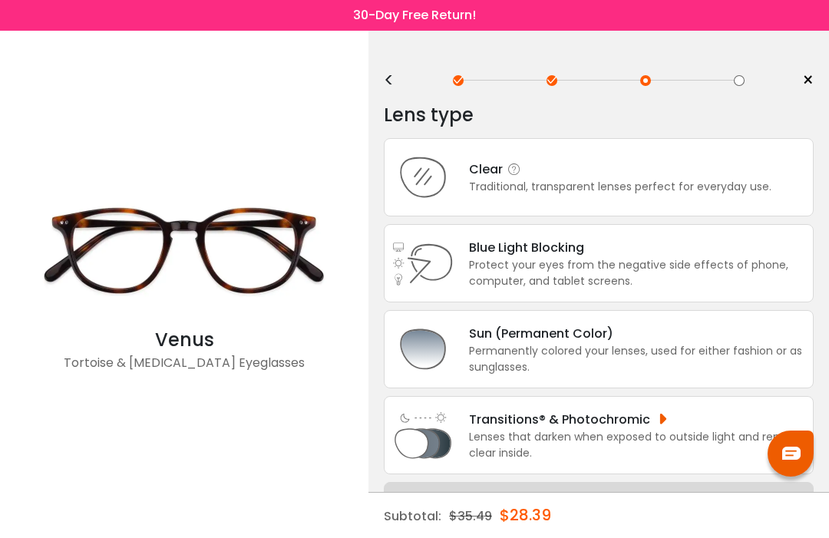
click at [623, 184] on div "Traditional, transparent lenses perfect for everyday use." at bounding box center [620, 187] width 302 height 16
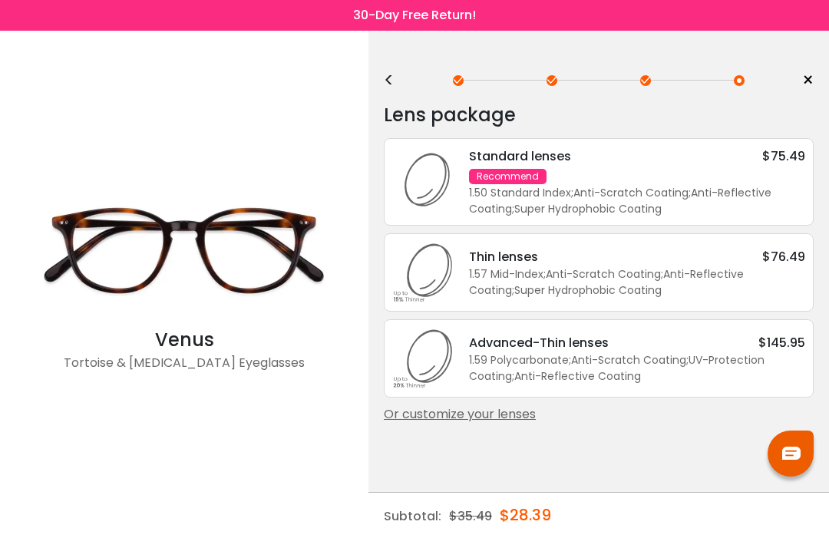
click at [768, 279] on div "1.57 Mid-Index ; Anti-Scratch Coating ; Anti-Reflective Coating ; Super Hydroph…" at bounding box center [637, 282] width 336 height 32
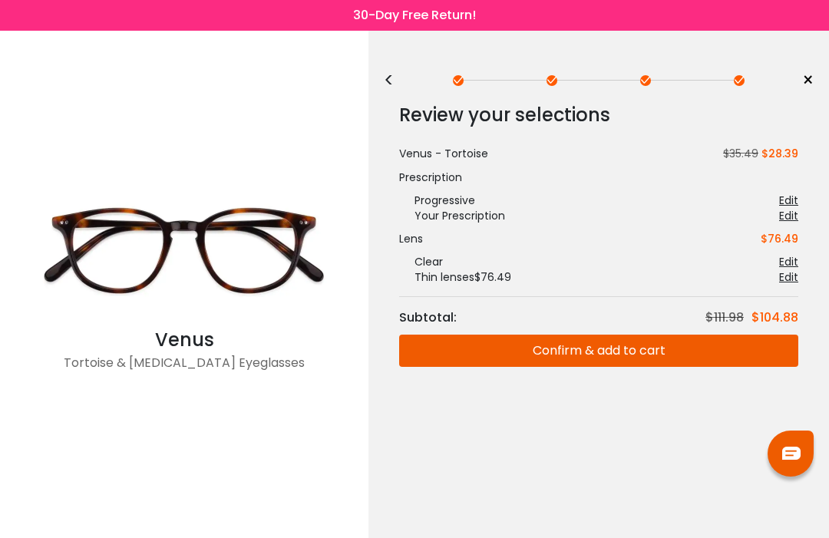
click at [647, 350] on button "Confirm & add to cart" at bounding box center [598, 351] width 399 height 32
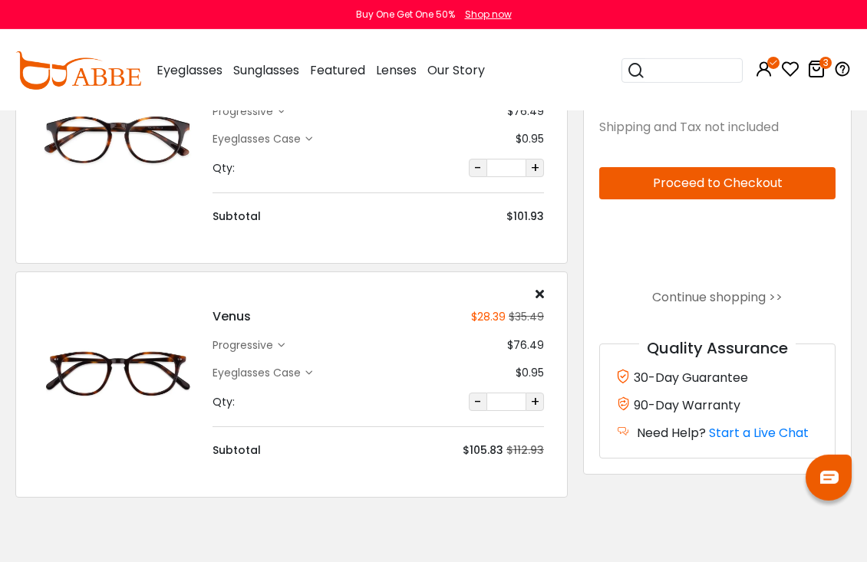
scroll to position [384, 0]
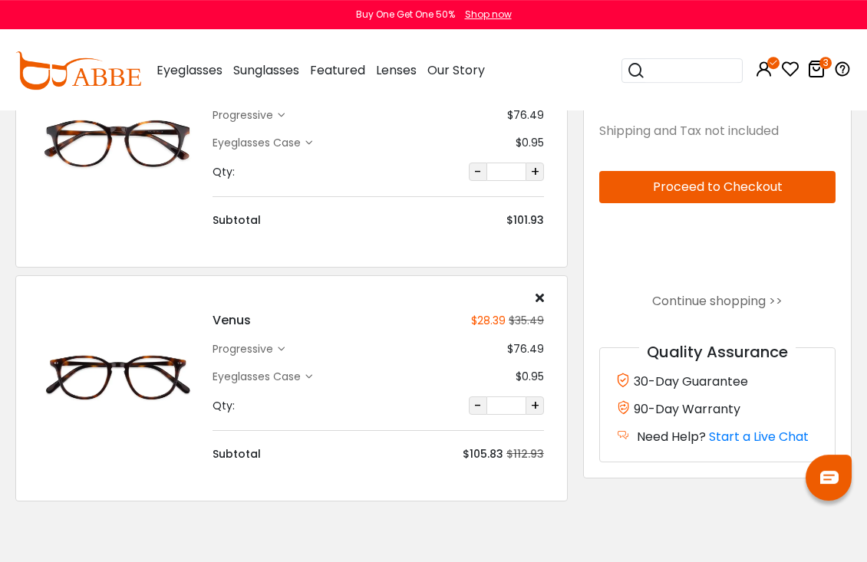
click at [540, 301] on icon at bounding box center [540, 298] width 8 height 12
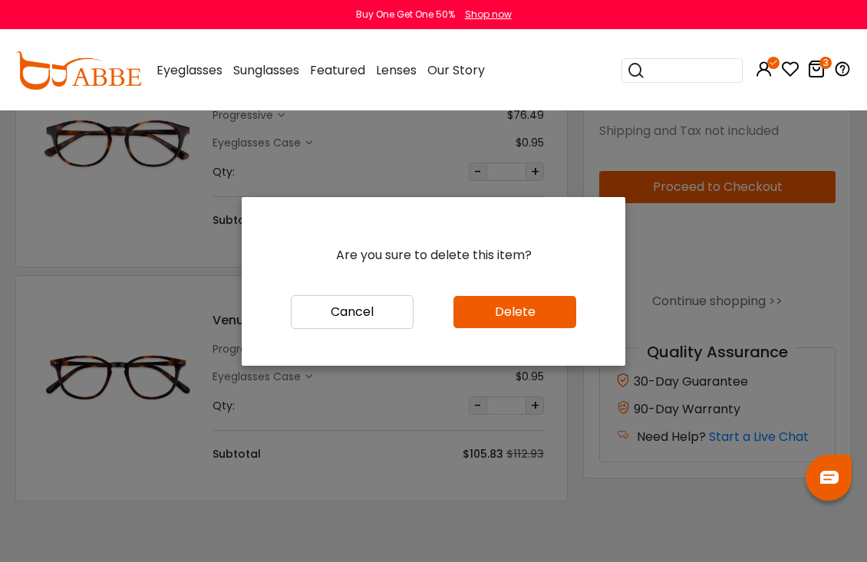
click at [554, 328] on button "Delete" at bounding box center [514, 312] width 123 height 32
